Goal: Entertainment & Leisure: Consume media (video, audio)

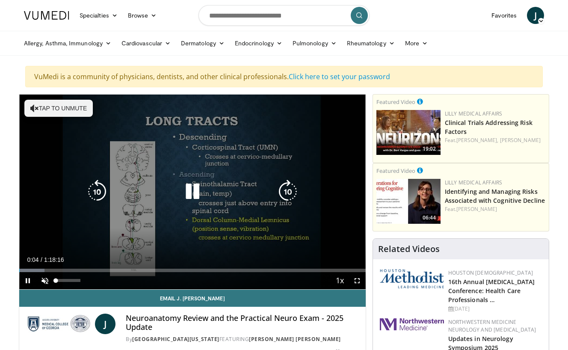
drag, startPoint x: 48, startPoint y: 280, endPoint x: 50, endPoint y: 285, distance: 5.4
click at [47, 280] on span "Video Player" at bounding box center [44, 280] width 17 height 17
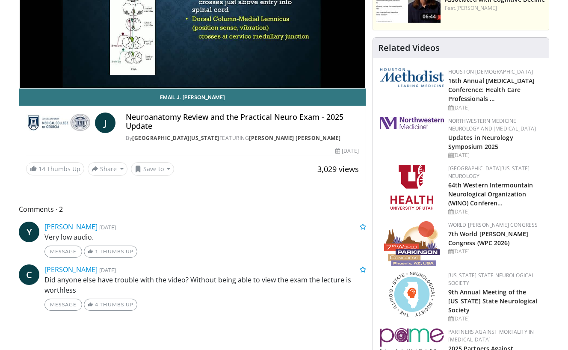
scroll to position [34, 0]
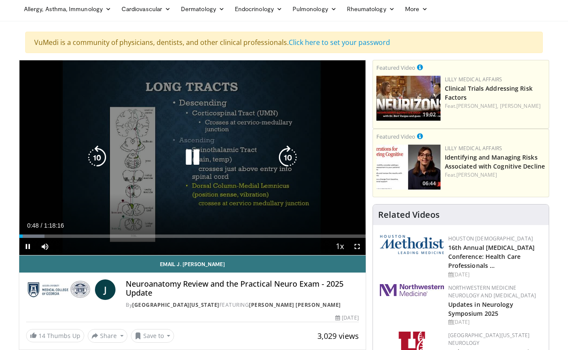
click at [356, 244] on span "Video Player" at bounding box center [356, 246] width 17 height 17
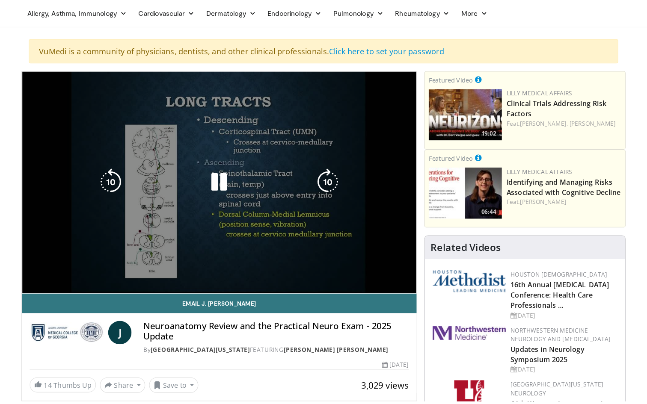
scroll to position [0, 0]
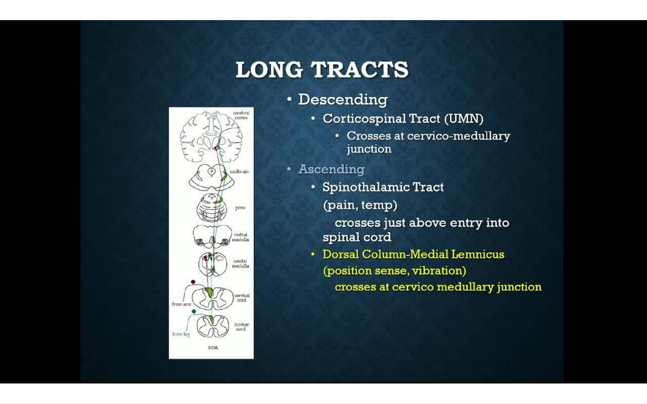
drag, startPoint x: 59, startPoint y: 393, endPoint x: 78, endPoint y: 392, distance: 19.3
click at [78, 349] on div "Current Time 0:58 / Duration 1:18:16 Pause Skip Backward Skip Forward Mute 100%…" at bounding box center [323, 412] width 647 height 17
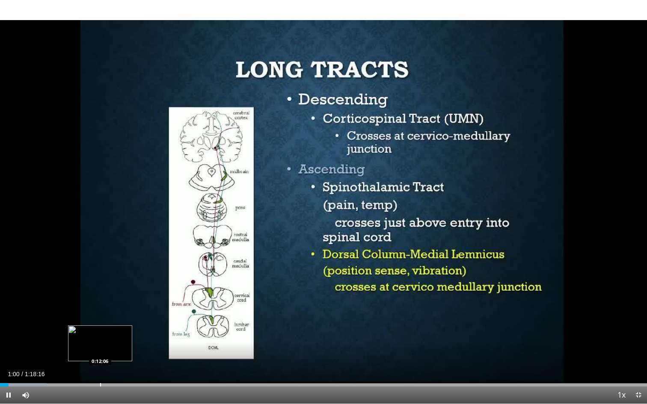
click at [100, 349] on div "Progress Bar" at bounding box center [100, 384] width 1 height 3
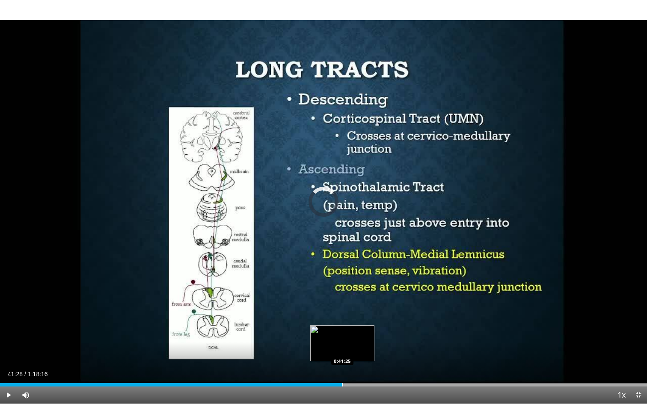
click at [342, 349] on div "Loaded : 22.99% 0:13:03 0:41:25" at bounding box center [323, 382] width 647 height 8
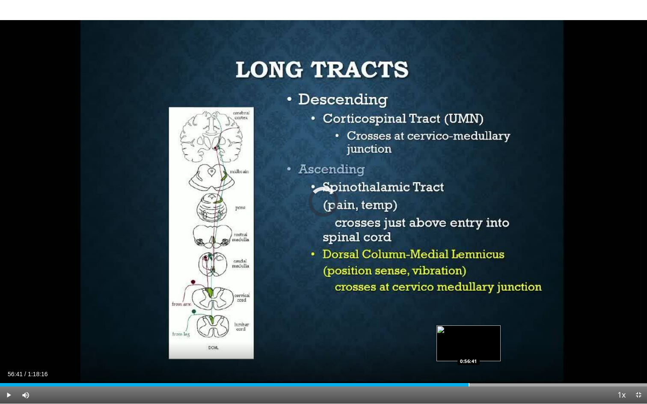
click at [468, 349] on div "Progress Bar" at bounding box center [468, 384] width 1 height 3
click at [496, 349] on div "Loaded : 79.83% 1:00:06 1:00:03" at bounding box center [323, 382] width 647 height 8
click at [540, 349] on div "Loaded : 83.00% 1:05:20 1:05:20" at bounding box center [323, 382] width 647 height 8
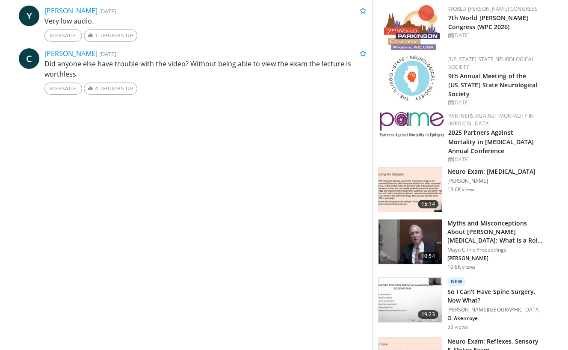
scroll to position [469, 0]
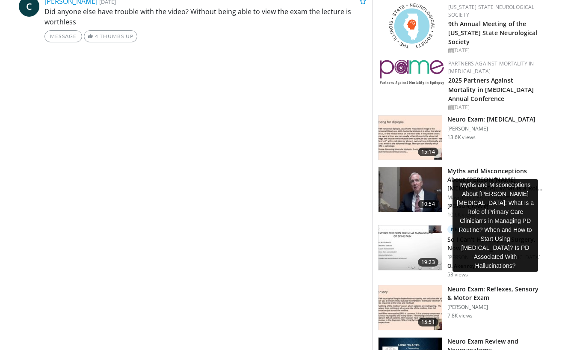
click at [461, 167] on h3 "Myths and Misconceptions About [PERSON_NAME][MEDICAL_DATA]: What Is a Role of …" at bounding box center [495, 180] width 96 height 26
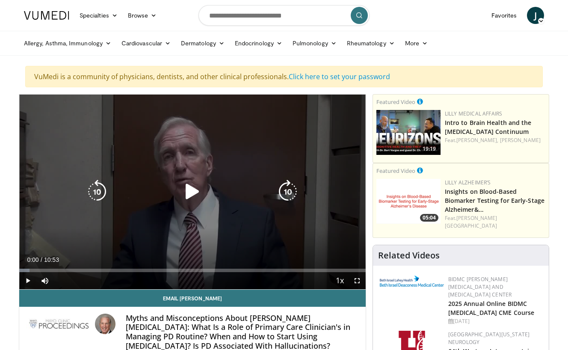
scroll to position [71, 0]
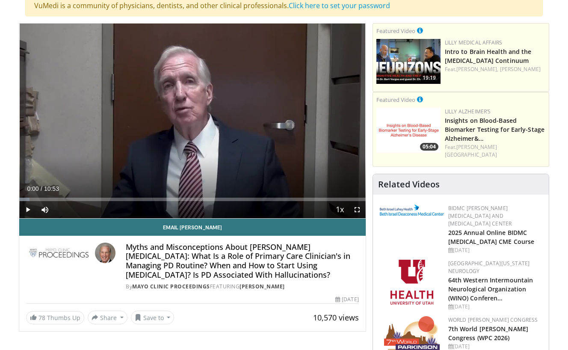
click at [27, 210] on span "Video Player" at bounding box center [27, 209] width 17 height 17
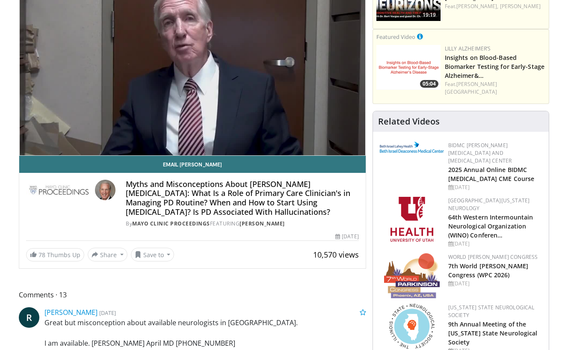
scroll to position [77, 0]
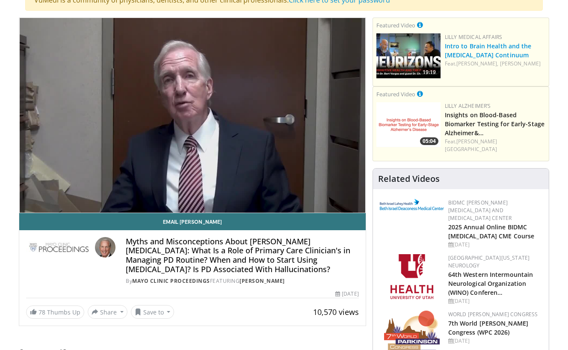
click at [467, 47] on link "Intro to Brain Health and the Alzheimer's Disease Continuum" at bounding box center [488, 50] width 87 height 17
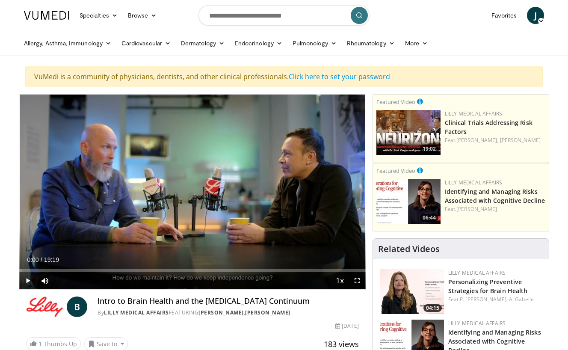
click at [24, 281] on span "Video Player" at bounding box center [27, 280] width 17 height 17
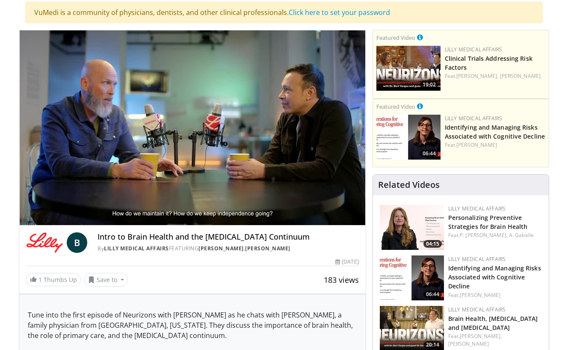
scroll to position [121, 0]
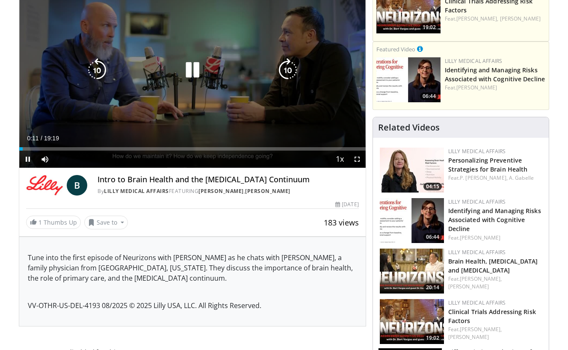
click at [100, 145] on div "Loaded : 0.85% 00:11 04:29" at bounding box center [192, 146] width 346 height 8
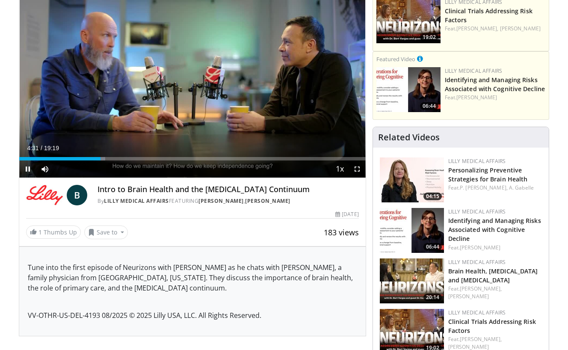
scroll to position [102, 0]
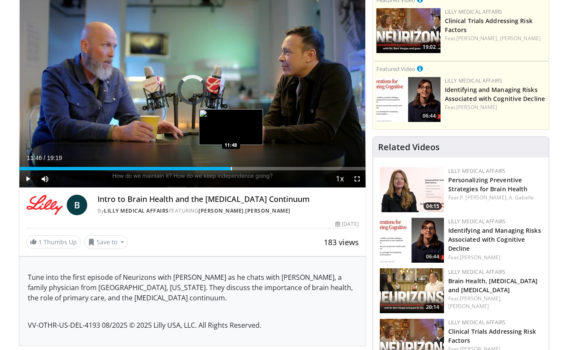
click at [230, 168] on div "Loaded : 61.30% 11:46 11:48" at bounding box center [192, 168] width 346 height 3
